Goal: Information Seeking & Learning: Understand process/instructions

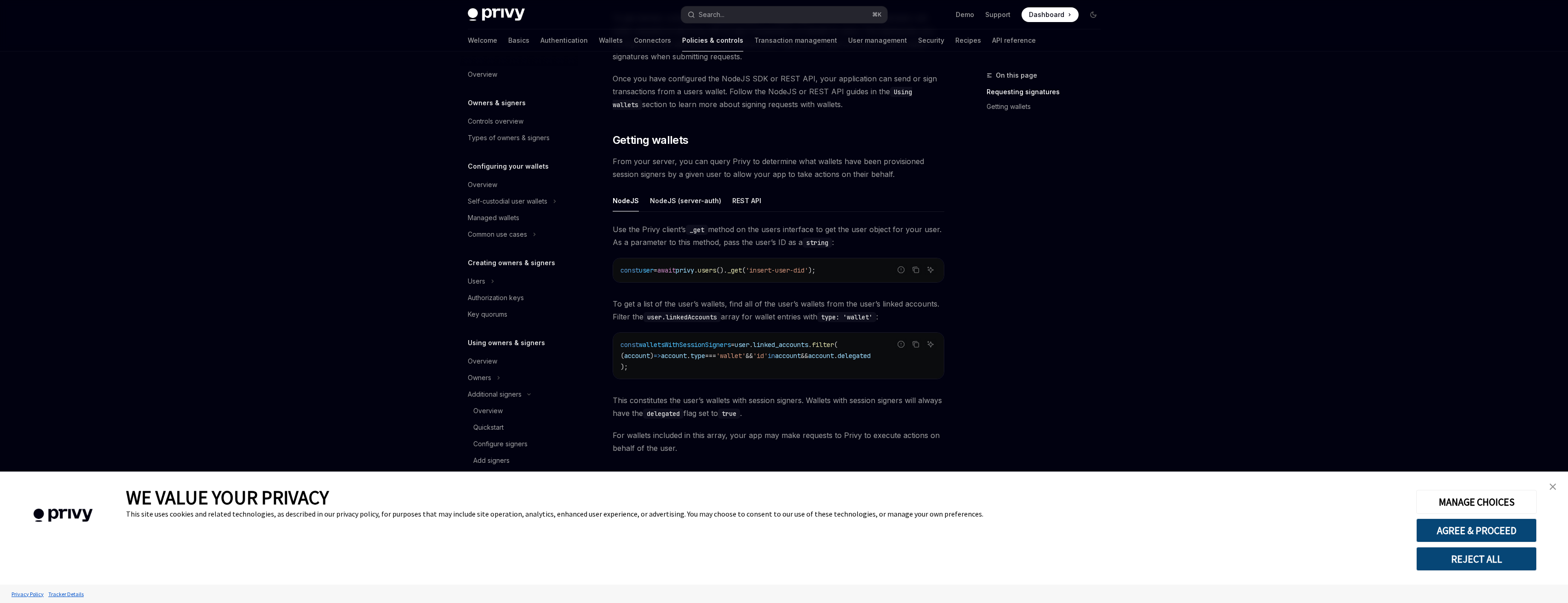
type textarea "*"
click at [735, 13] on button "Search... ⌘ K" at bounding box center [784, 15] width 206 height 17
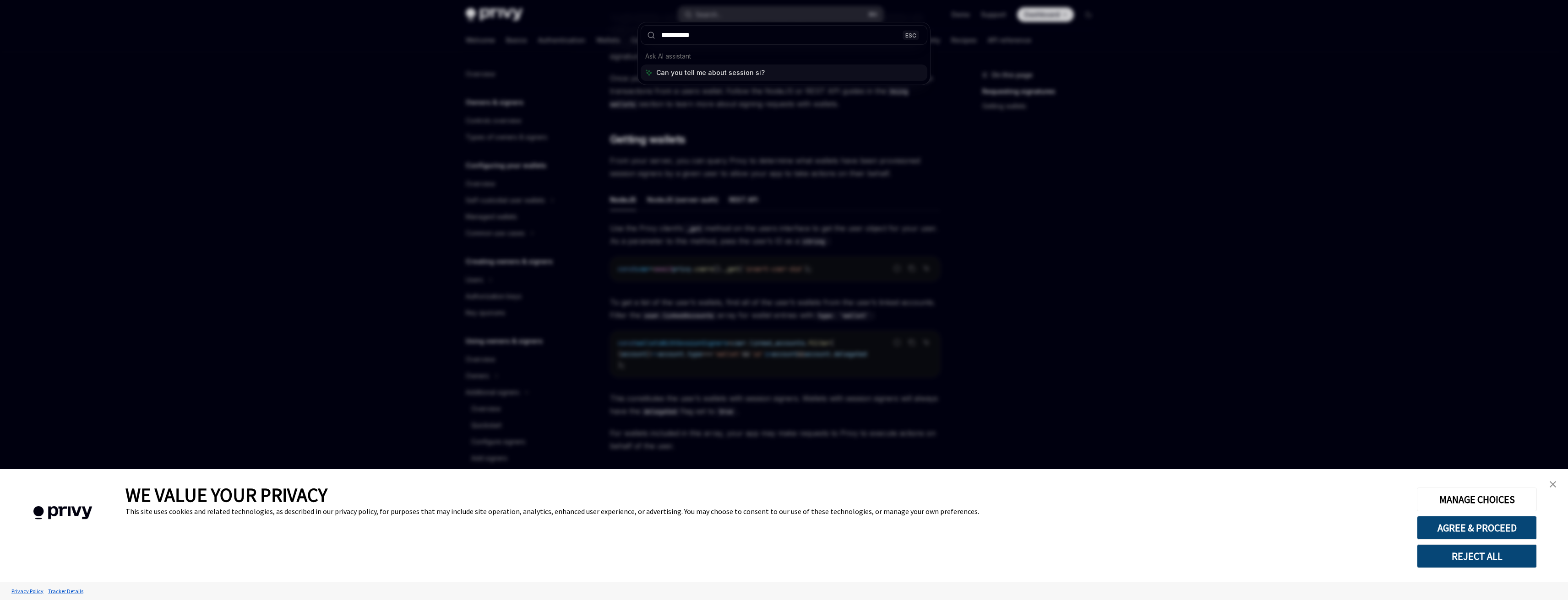
type input "**********"
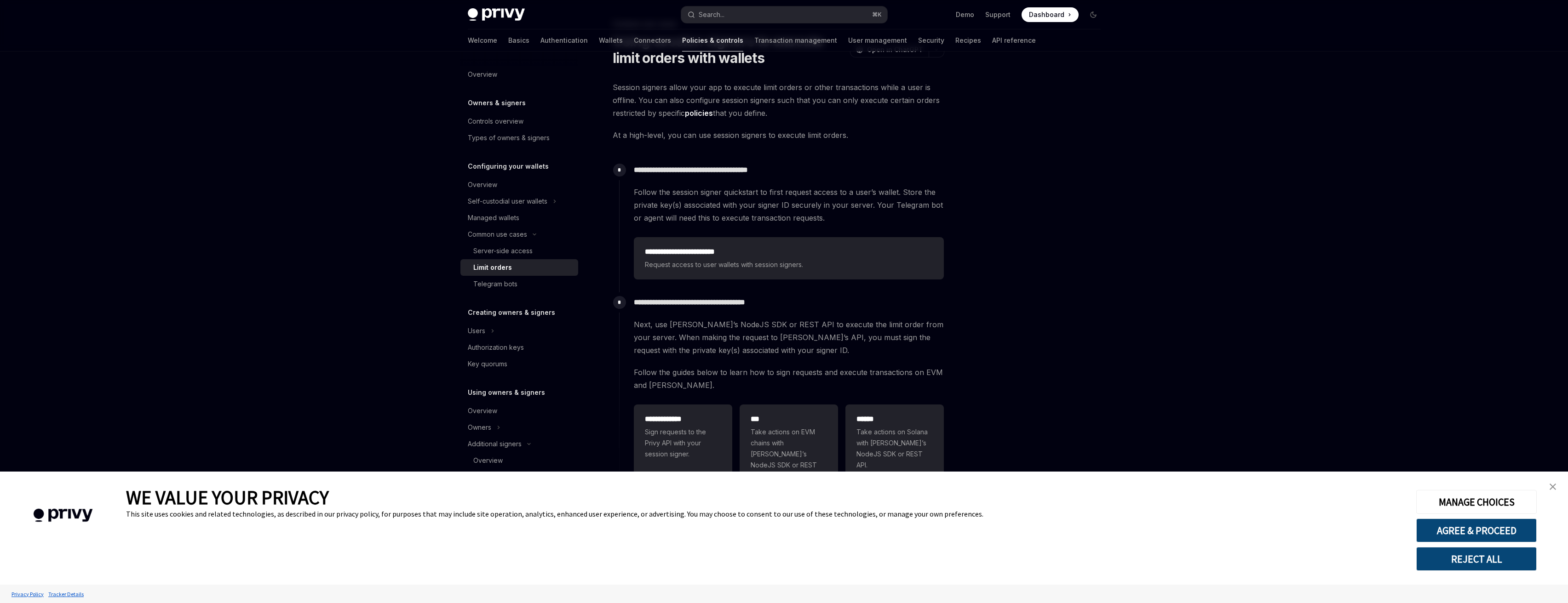
scroll to position [89, 0]
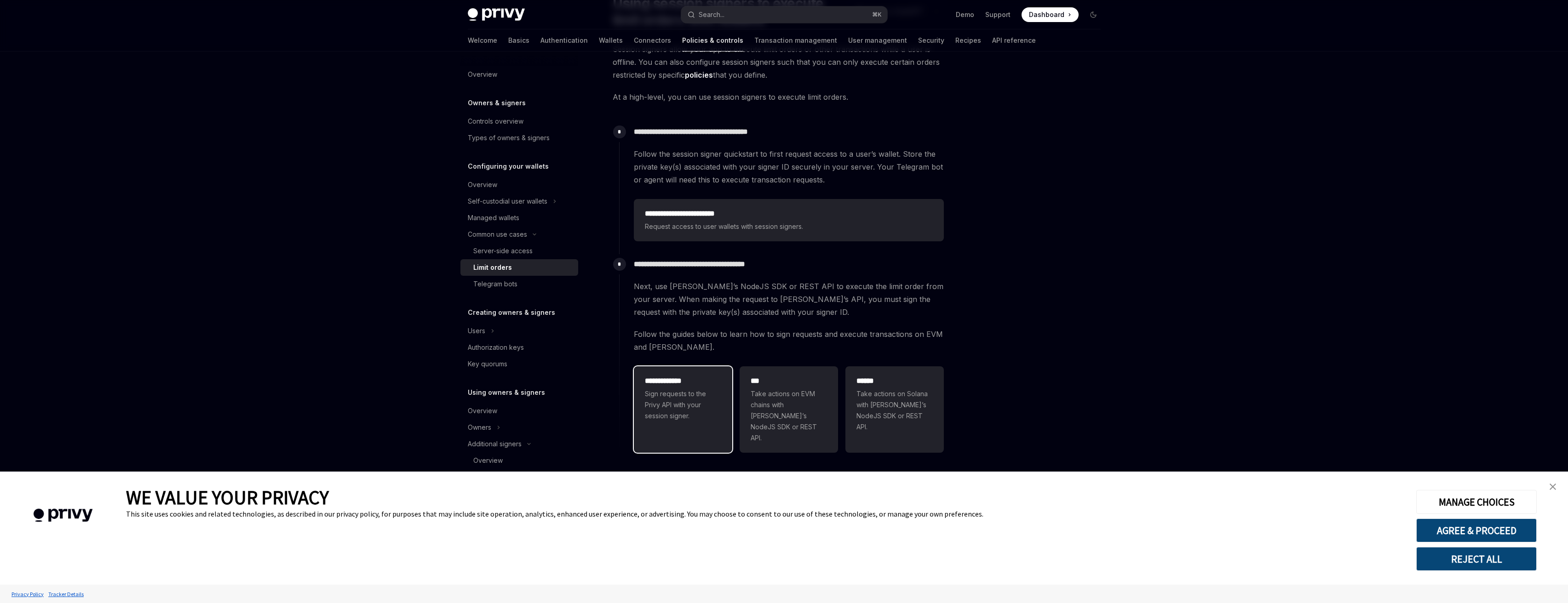
click at [702, 399] on span "Sign requests to the Privy API with your session signer." at bounding box center [682, 405] width 77 height 33
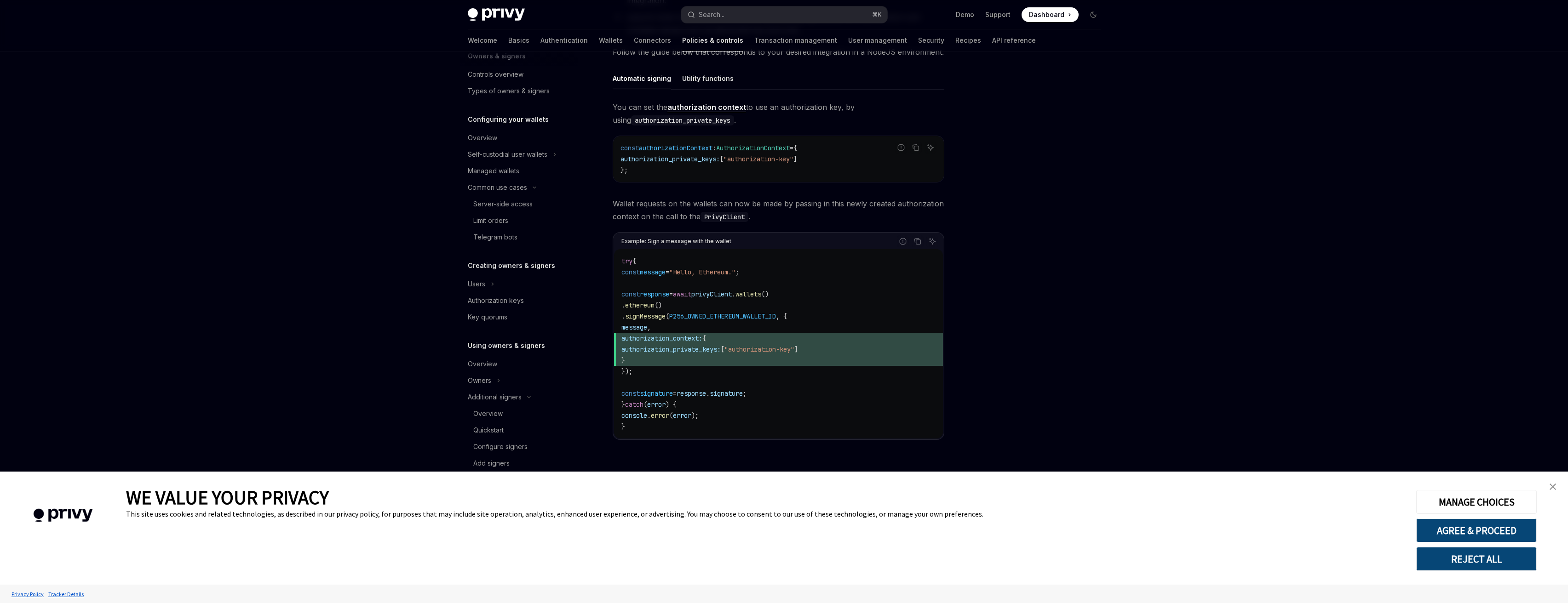
scroll to position [157, 0]
click at [1558, 492] on link "close banner" at bounding box center [1553, 487] width 19 height 19
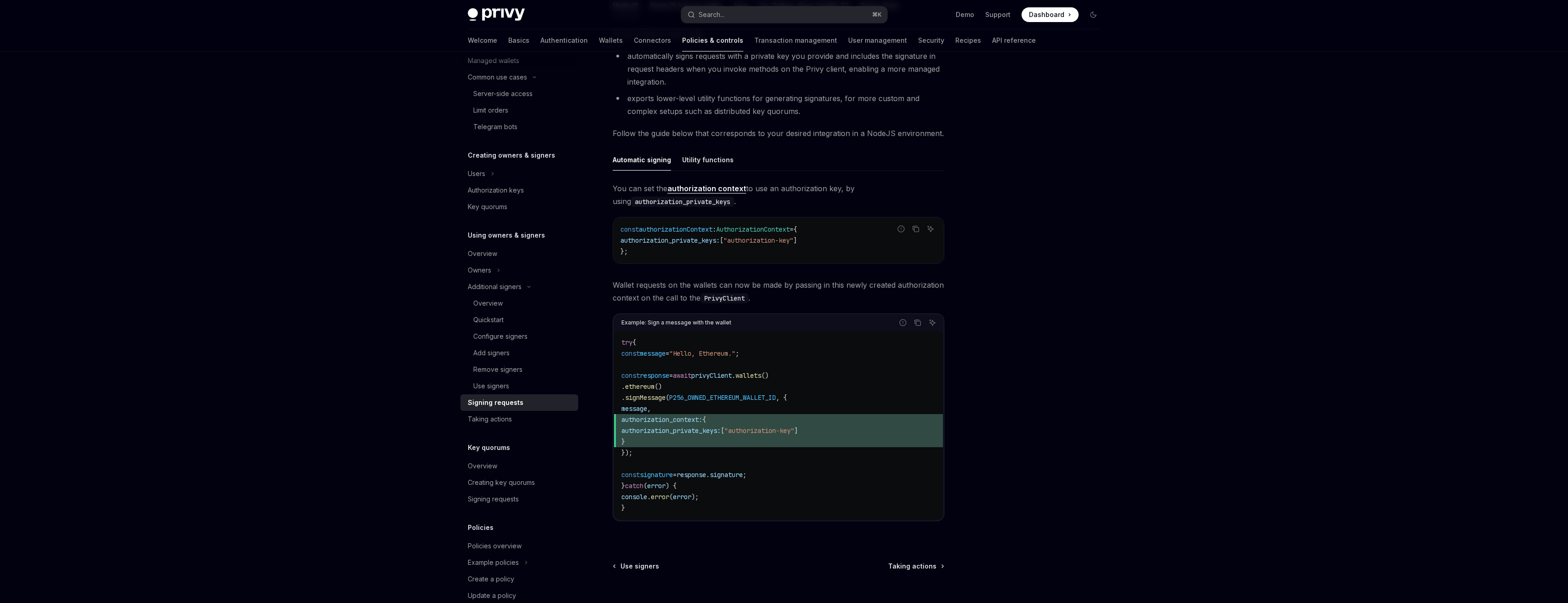
scroll to position [94, 0]
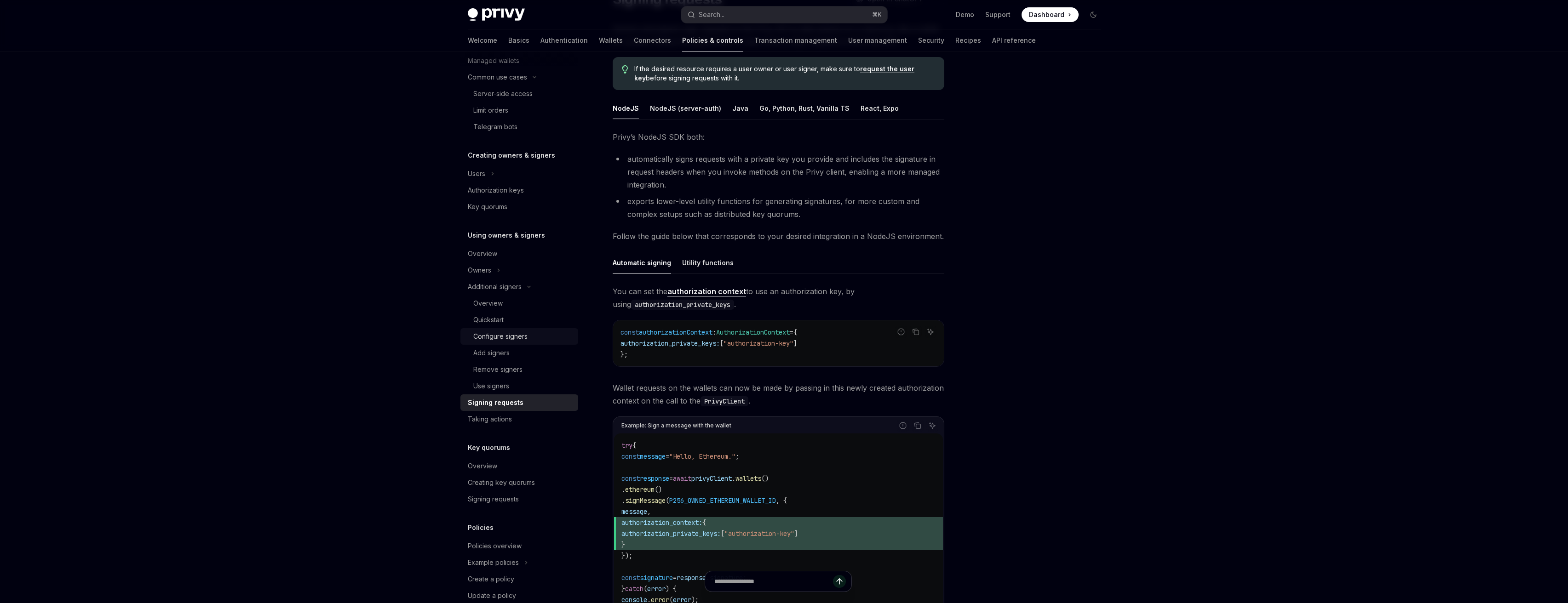
click at [493, 343] on link "Configure signers" at bounding box center [520, 336] width 118 height 17
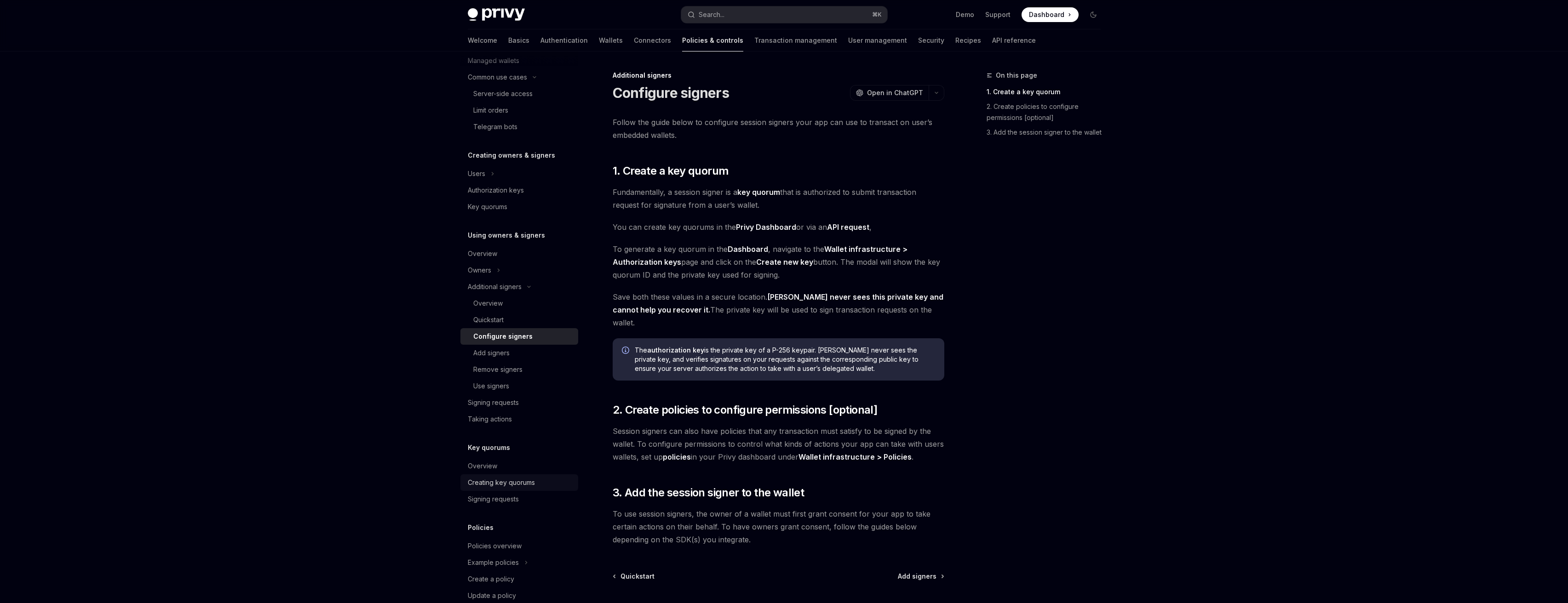
click at [485, 475] on link "Creating key quorums" at bounding box center [520, 483] width 118 height 17
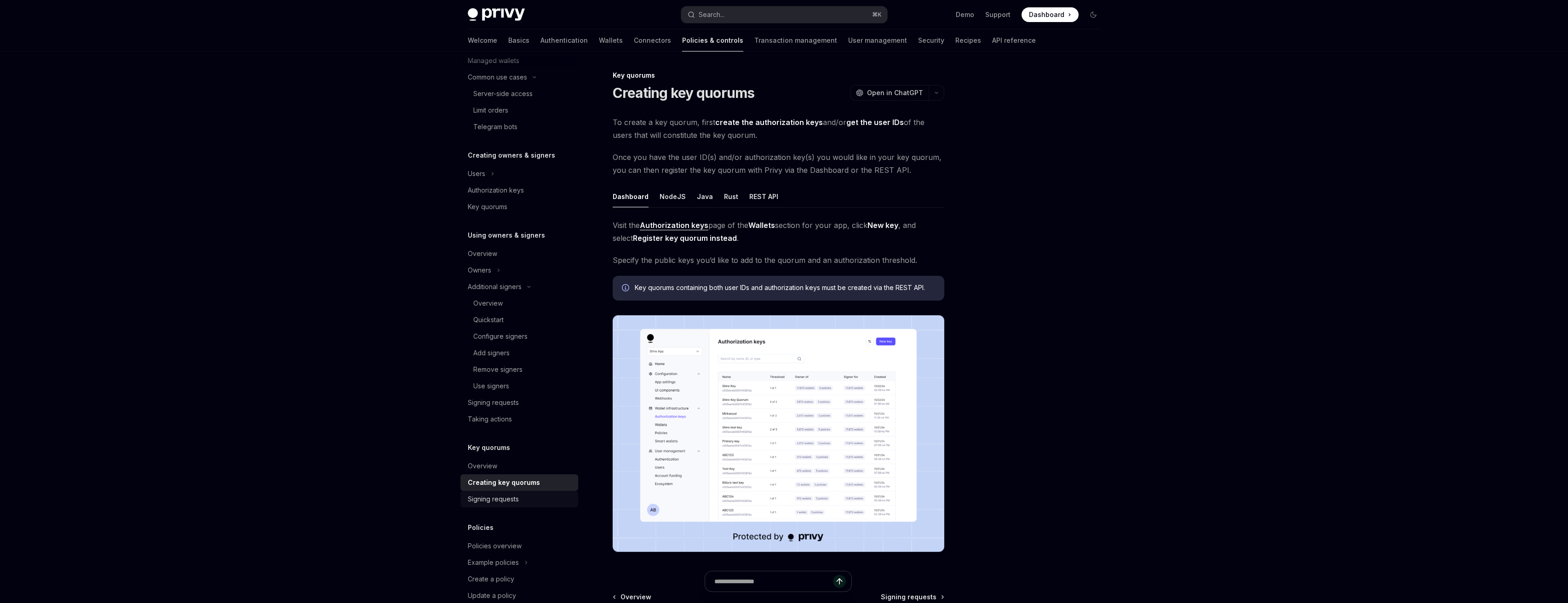
click at [497, 496] on div "Signing requests" at bounding box center [493, 499] width 51 height 11
type textarea "*"
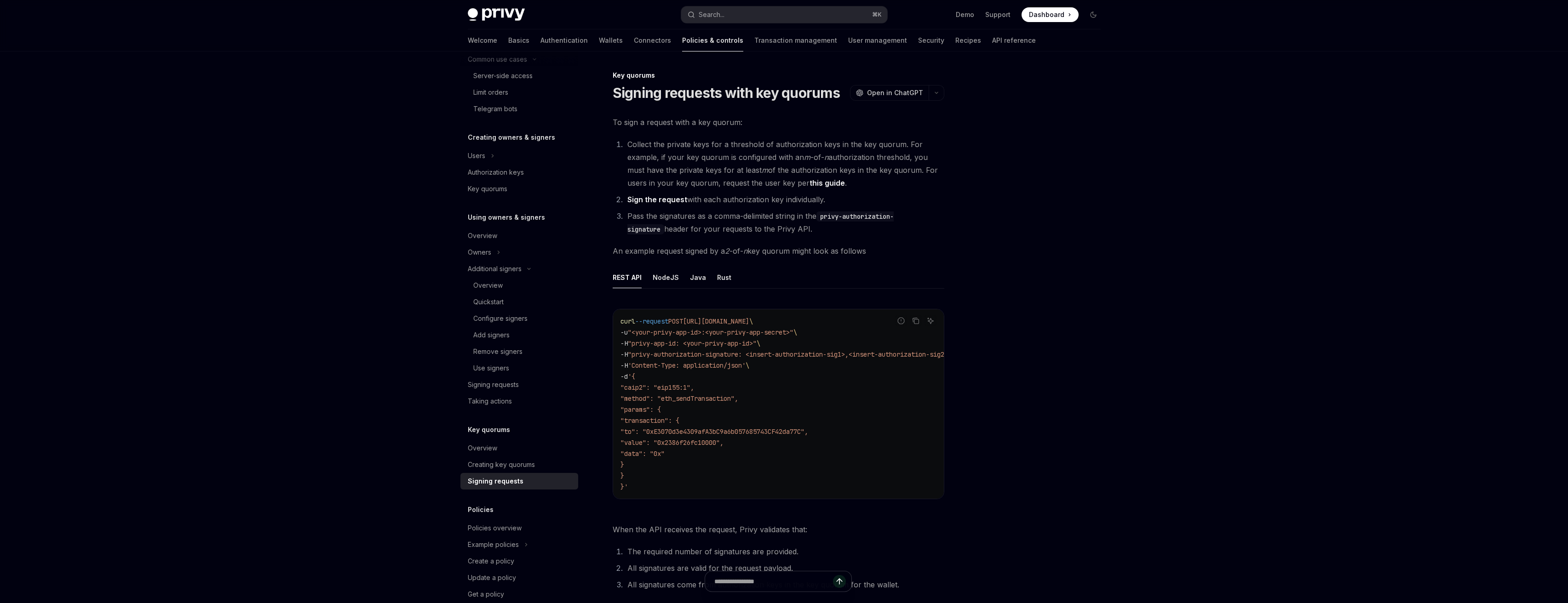
scroll to position [193, 0]
